Goal: Task Accomplishment & Management: Use online tool/utility

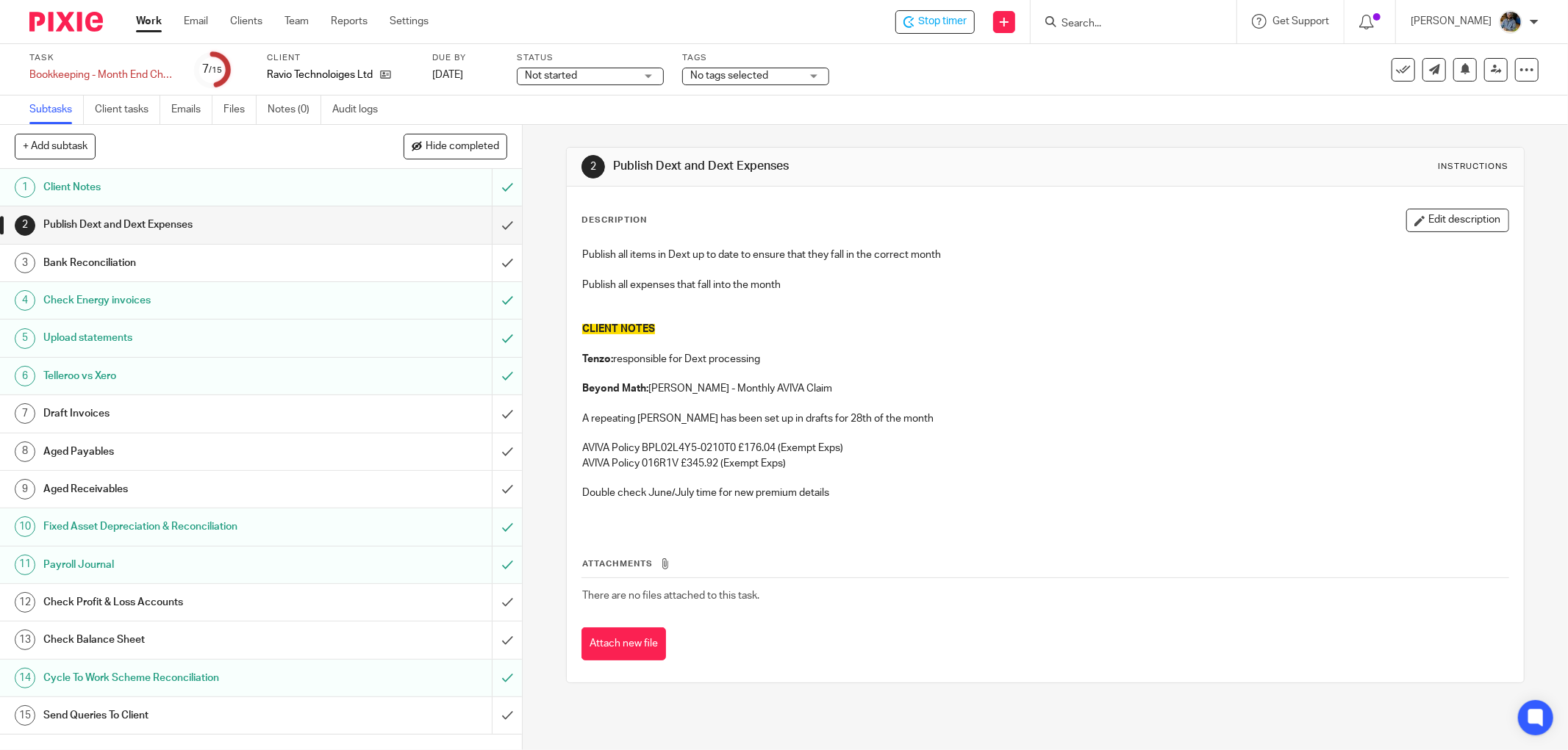
click at [858, 174] on h1 "Publish Dext and Dext Expenses" at bounding box center [845, 167] width 464 height 16
drag, startPoint x: 607, startPoint y: 164, endPoint x: 906, endPoint y: 168, distance: 299.0
click at [872, 153] on div "2 Publish Dext and Dext Expenses Instructions" at bounding box center [1045, 167] width 957 height 39
drag, startPoint x: 802, startPoint y: 594, endPoint x: 583, endPoint y: 150, distance: 495.1
click at [582, 148] on div "2 Publish Dext and Dext Expenses Instructions Description Edit description Publ…" at bounding box center [1045, 415] width 959 height 536
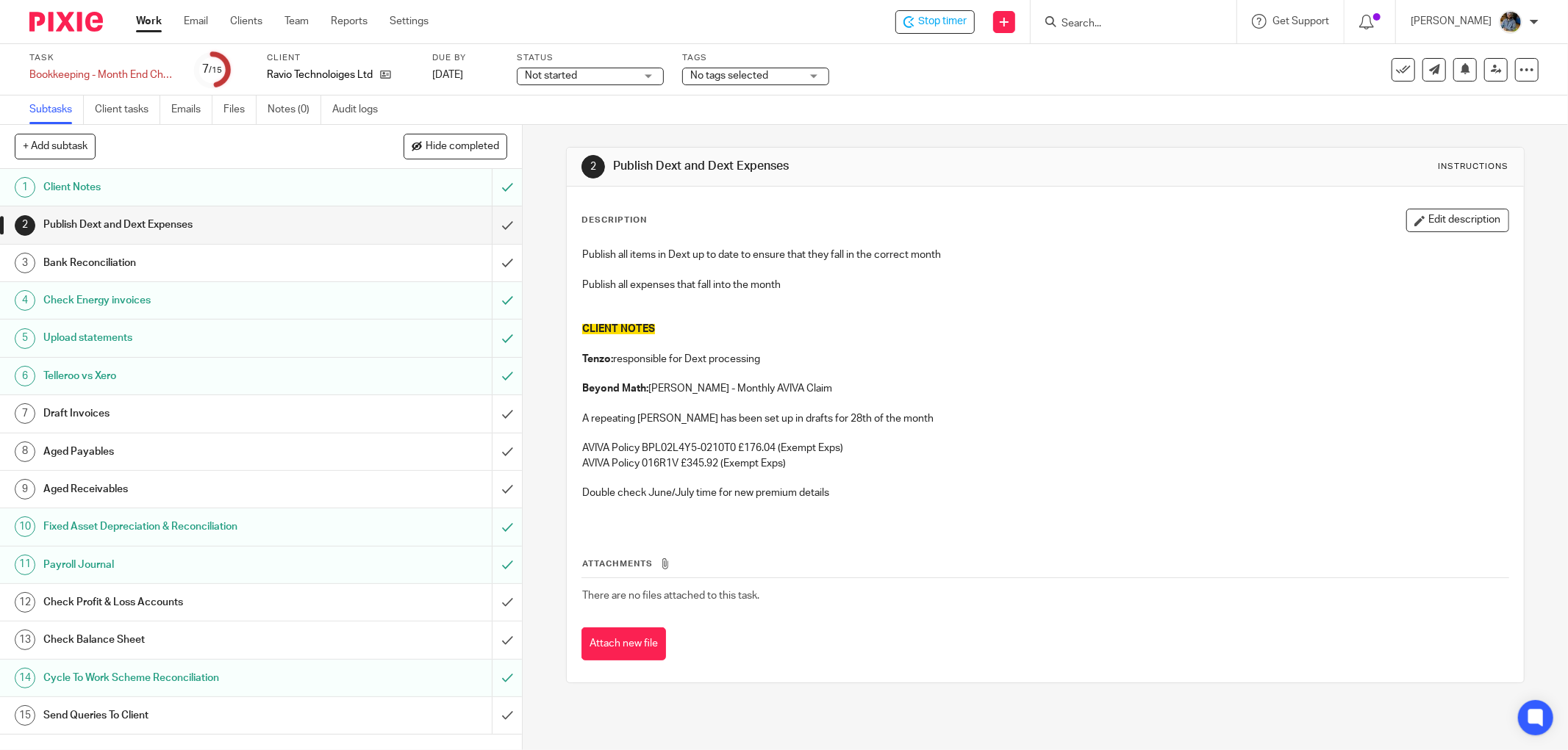
click at [873, 190] on div "Description Edit description Publish all items in Dext up to date to ensure tha…" at bounding box center [1045, 434] width 957 height 496
click at [873, 133] on div "2 Publish Dext and Dext Expenses Instructions Description Edit description Publ…" at bounding box center [1045, 415] width 959 height 581
click at [902, 157] on div "2 Publish Dext and Dext Expenses Instructions" at bounding box center [1045, 167] width 927 height 24
click at [924, 146] on div "2 Publish Dext and Dext Expenses Instructions Description Edit description Publ…" at bounding box center [1045, 415] width 959 height 581
click at [922, 185] on div "2 Publish Dext and Dext Expenses Instructions" at bounding box center [1045, 167] width 957 height 39
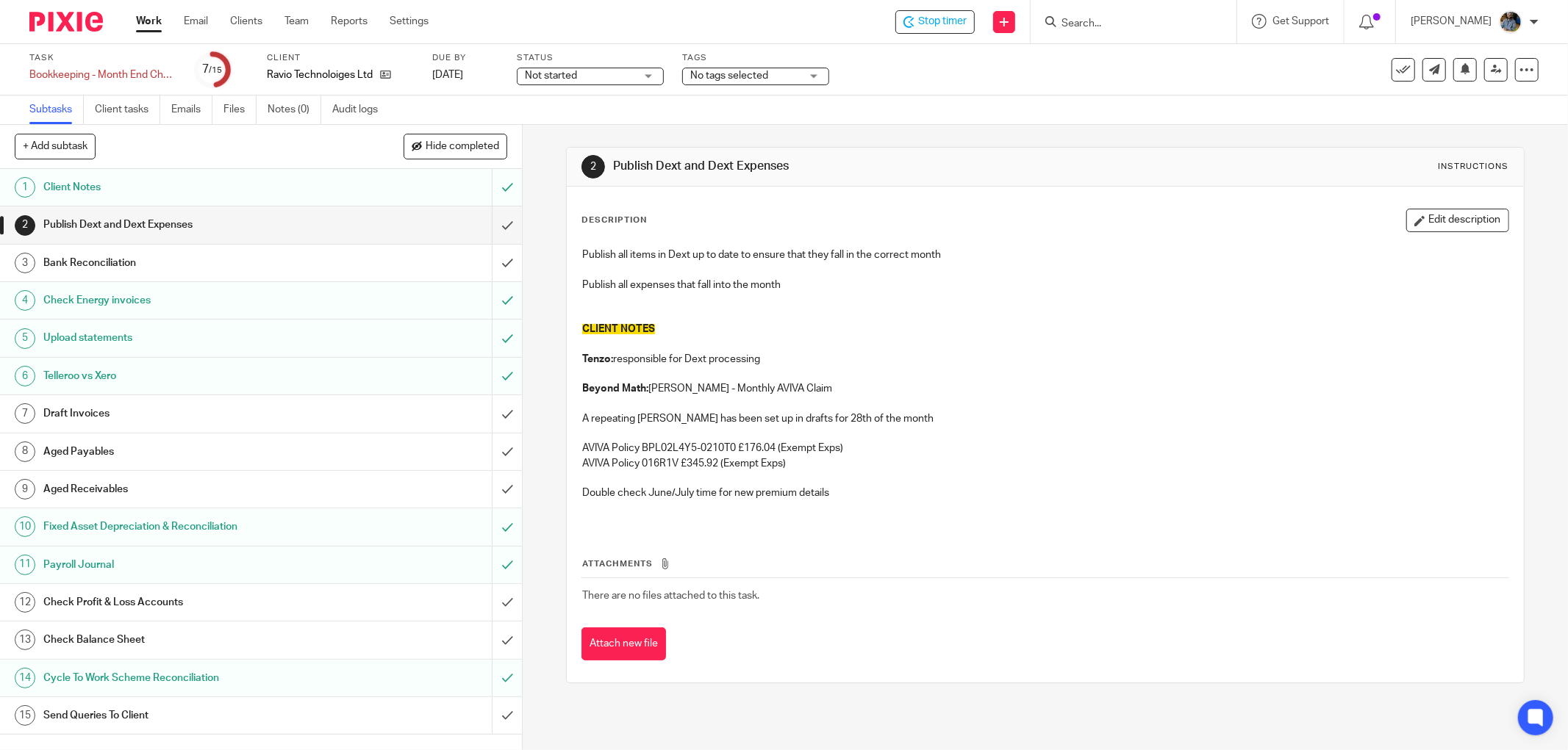
drag, startPoint x: 950, startPoint y: 300, endPoint x: 935, endPoint y: 299, distance: 15.0
click at [950, 301] on p at bounding box center [1045, 299] width 926 height 15
click at [489, 221] on input "submit" at bounding box center [261, 224] width 522 height 37
click at [491, 258] on input "submit" at bounding box center [261, 263] width 522 height 37
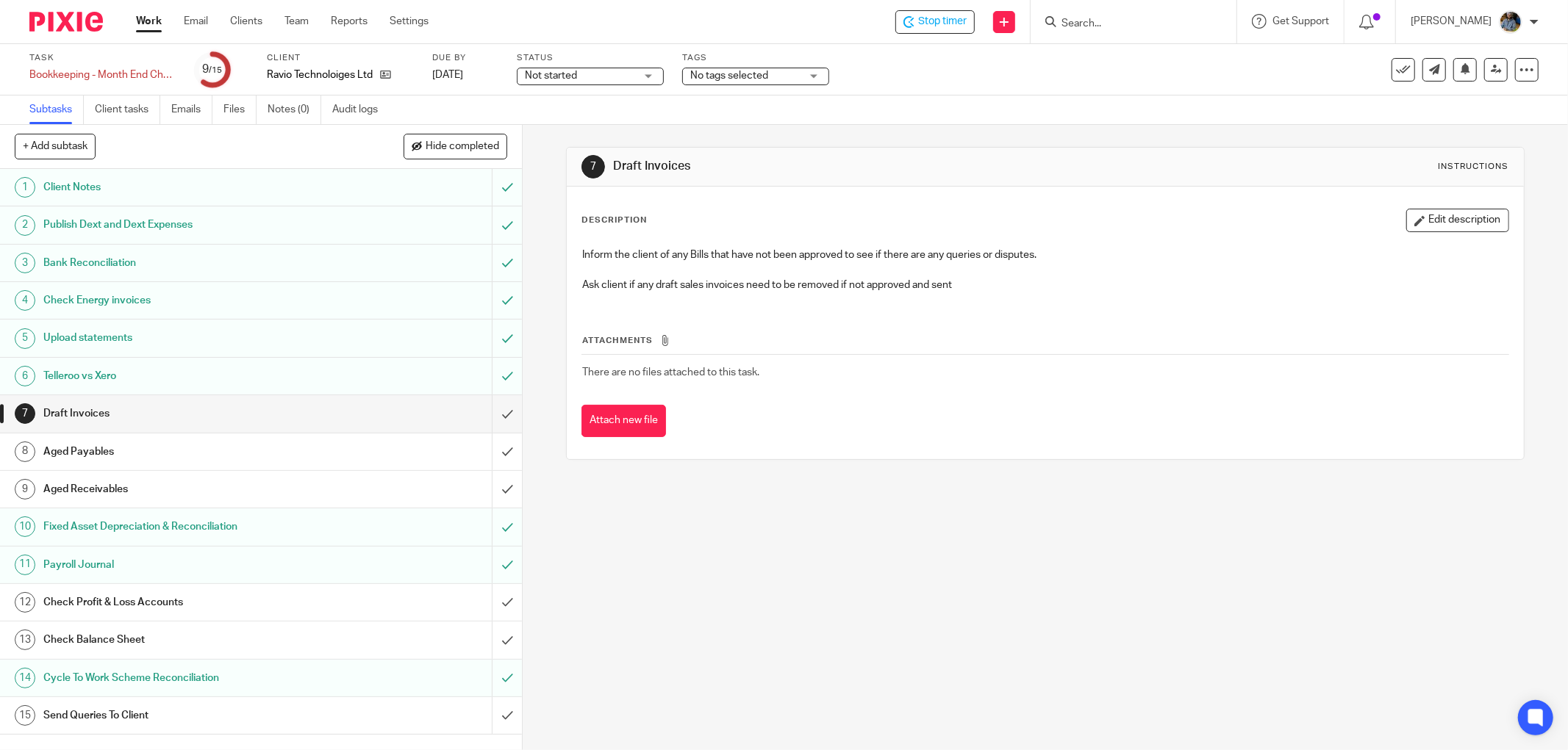
click at [789, 202] on div "Description Edit description Inform the client of any Bills that have not been …" at bounding box center [1045, 323] width 957 height 273
